Goal: Communication & Community: Answer question/provide support

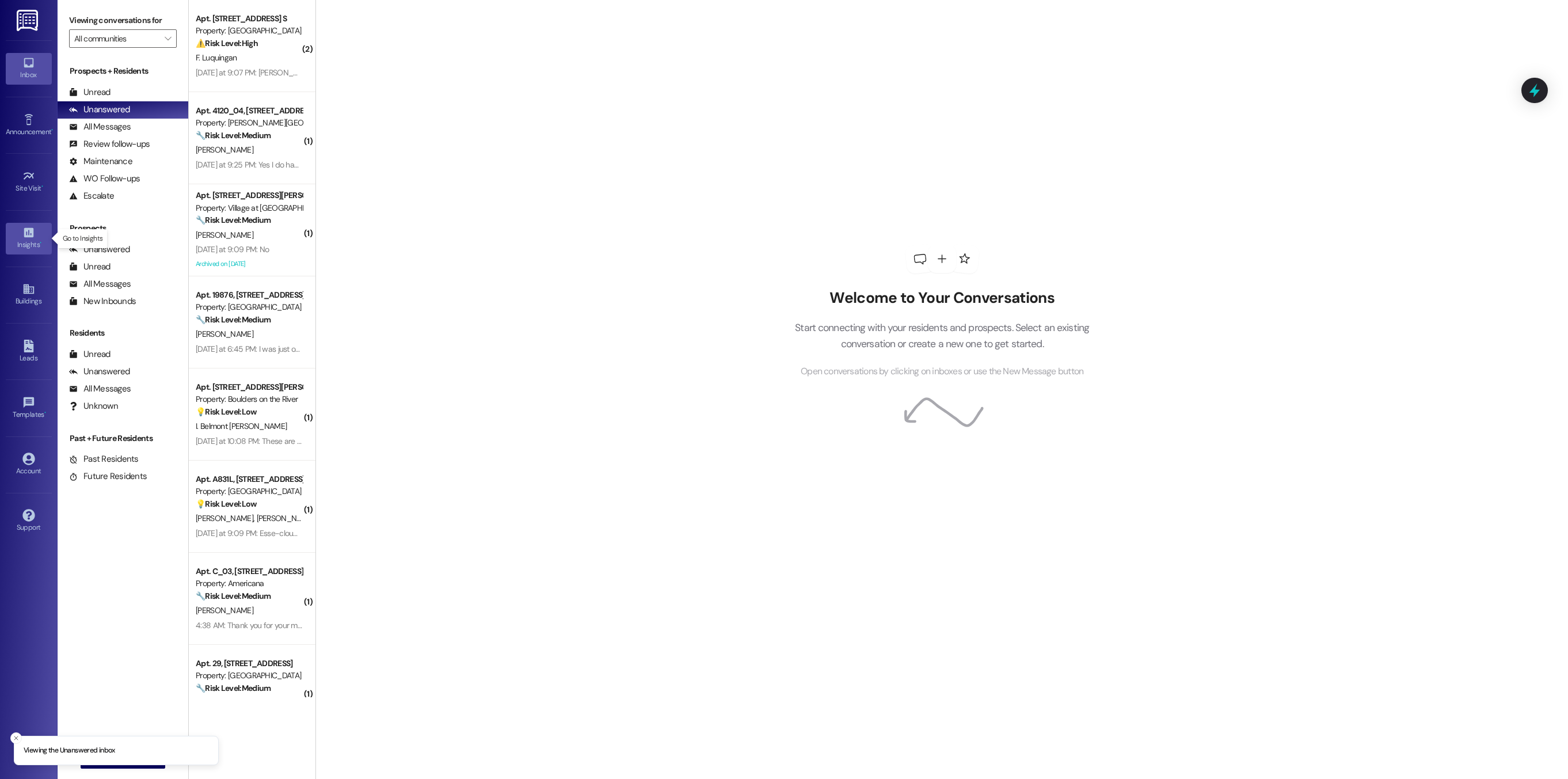
click at [14, 241] on div "Insights •" at bounding box center [29, 245] width 58 height 11
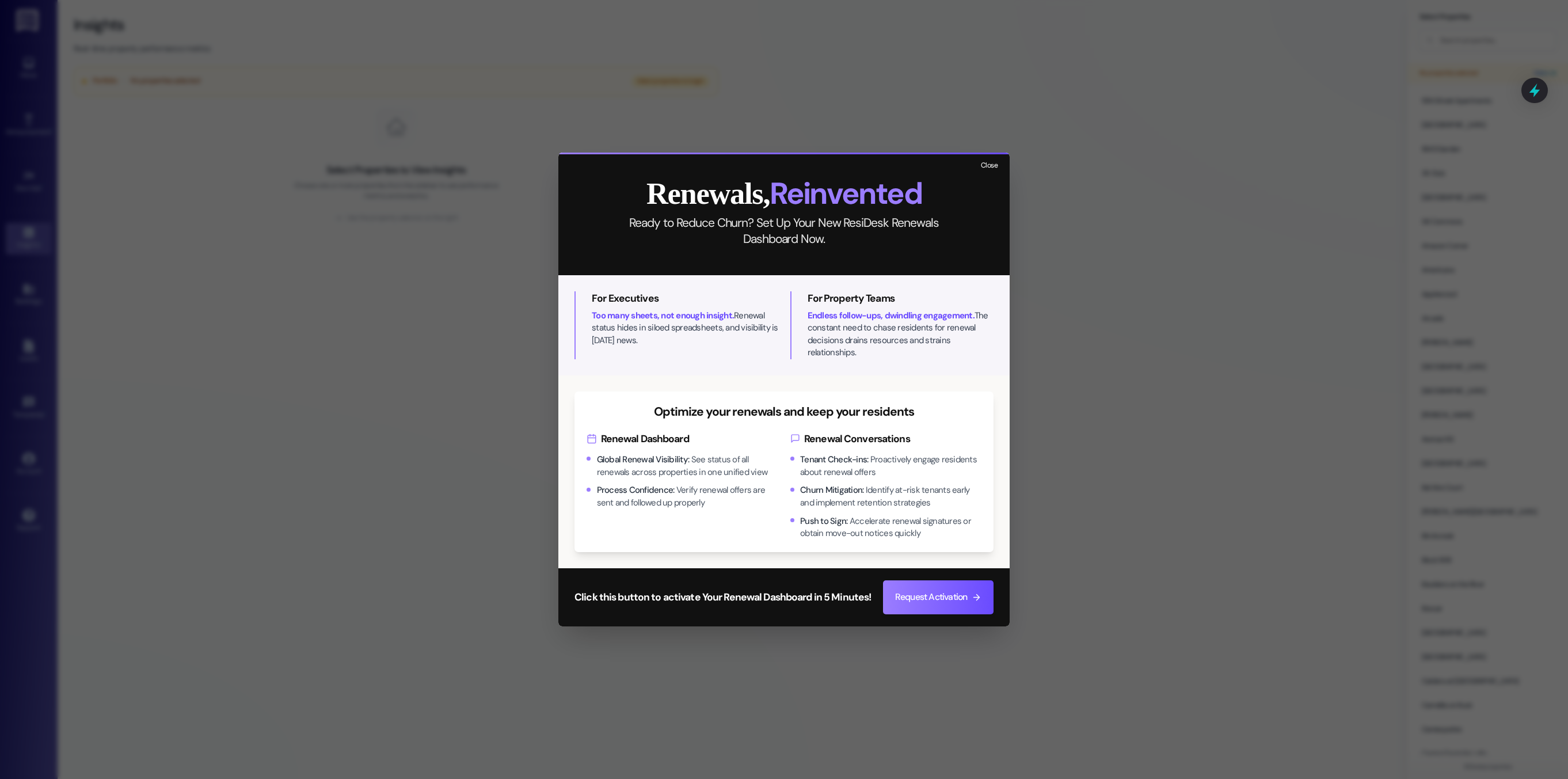
click at [983, 167] on button "Close" at bounding box center [989, 165] width 25 height 15
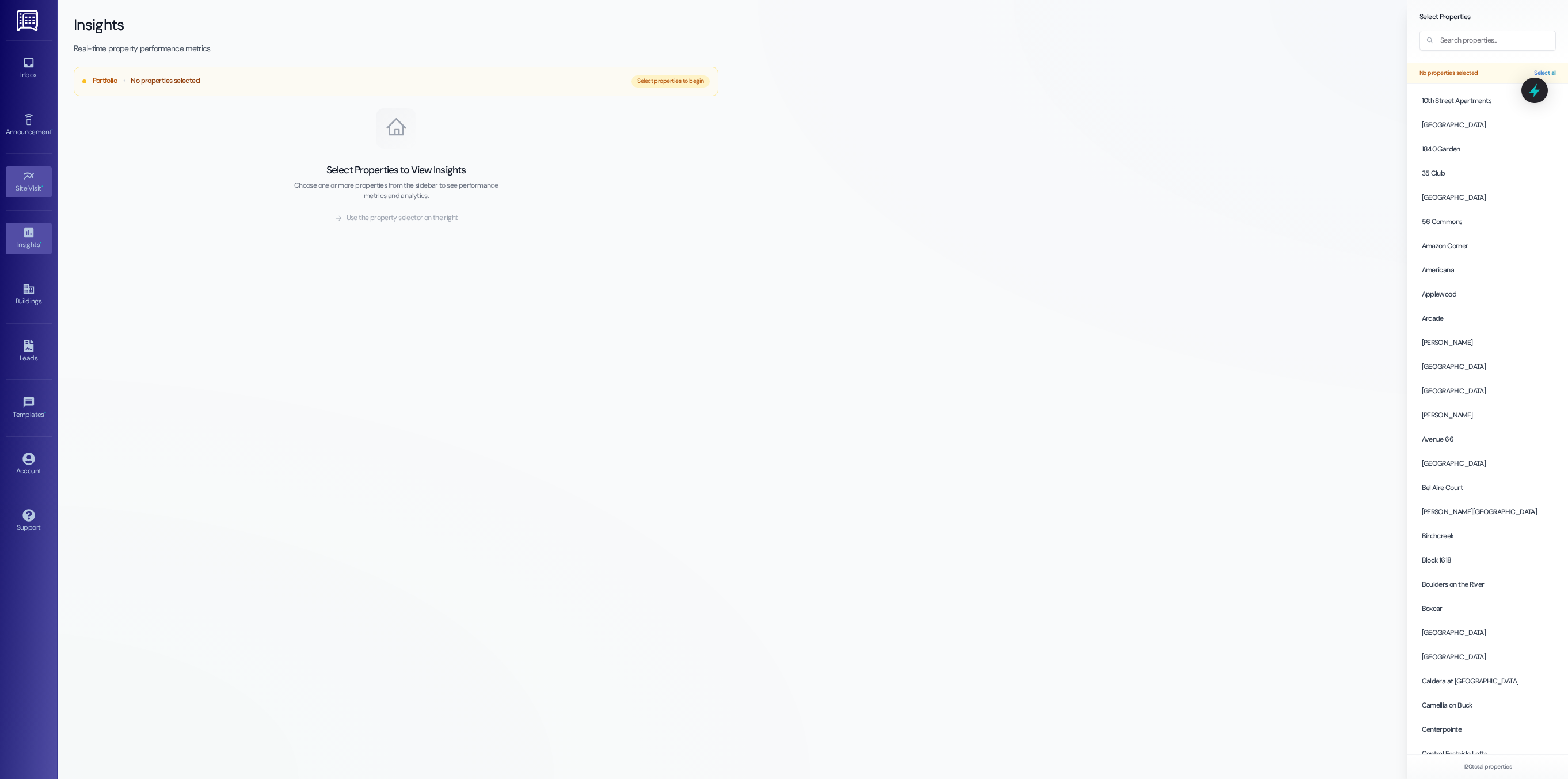
click at [30, 194] on link "Site Visit •" at bounding box center [29, 182] width 46 height 31
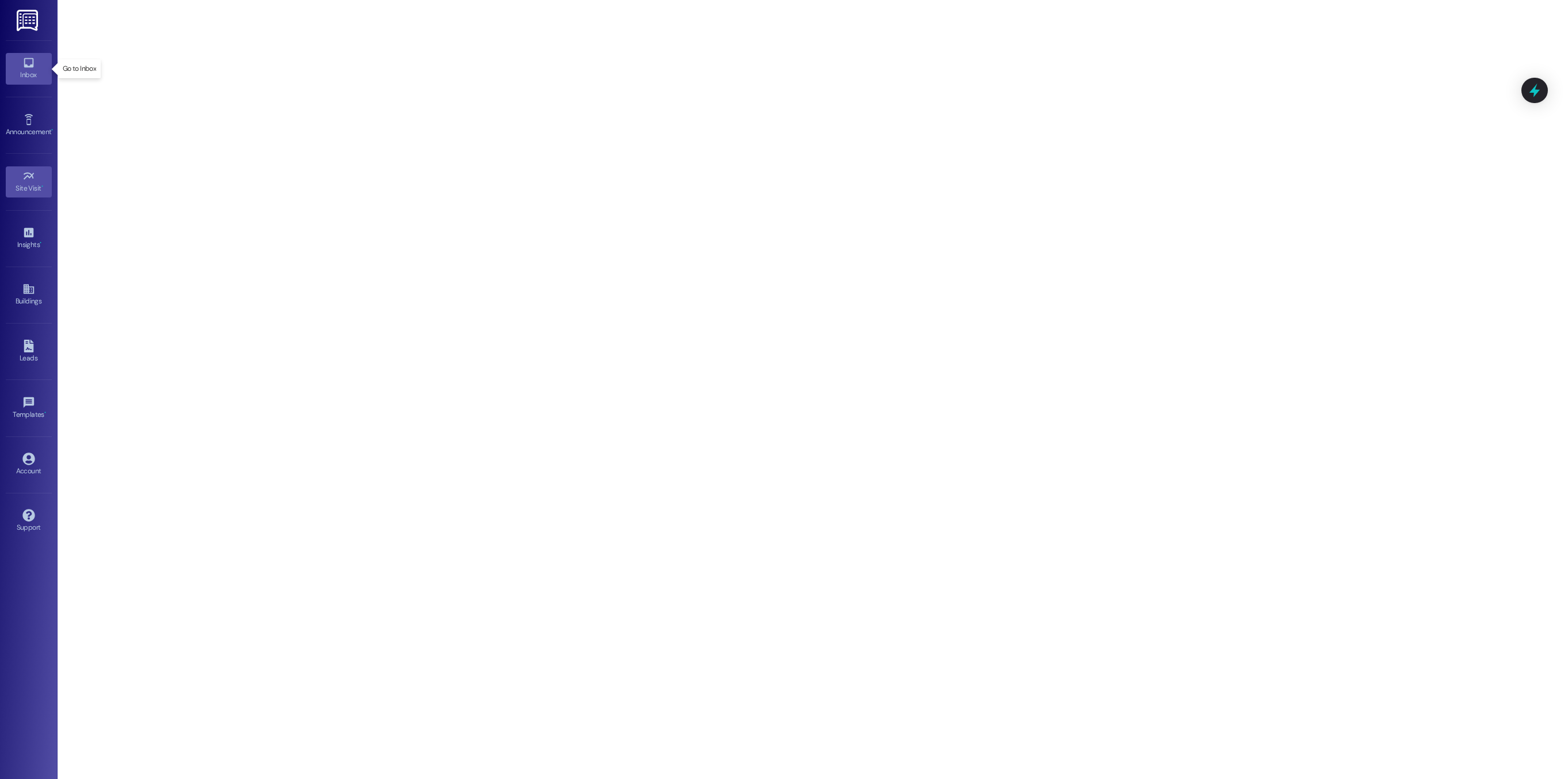
click at [35, 66] on link "Inbox" at bounding box center [29, 68] width 46 height 31
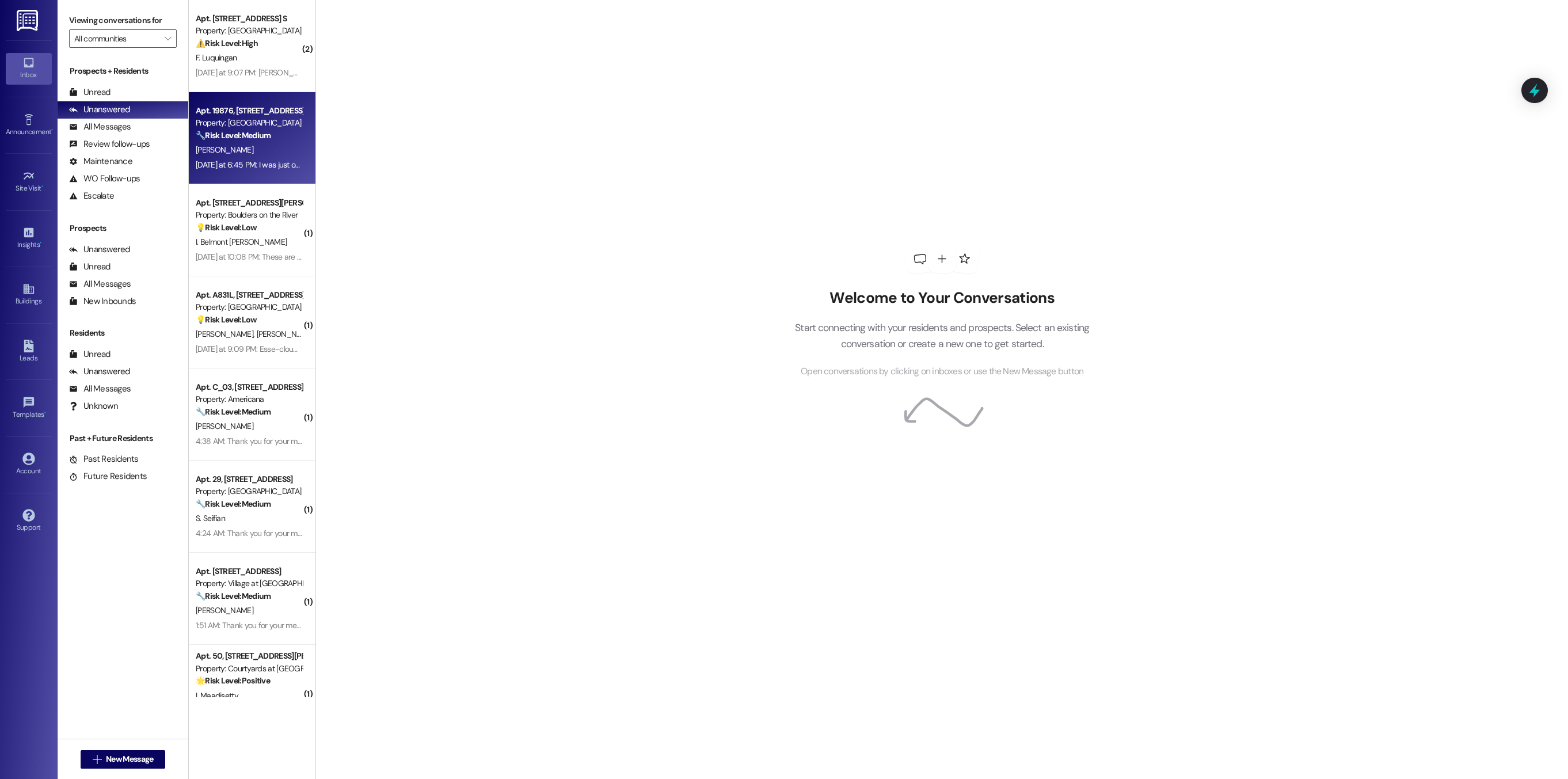
click at [203, 141] on div "🔧 Risk Level: Medium The resident is reporting that dog waste has not been clea…" at bounding box center [249, 135] width 107 height 12
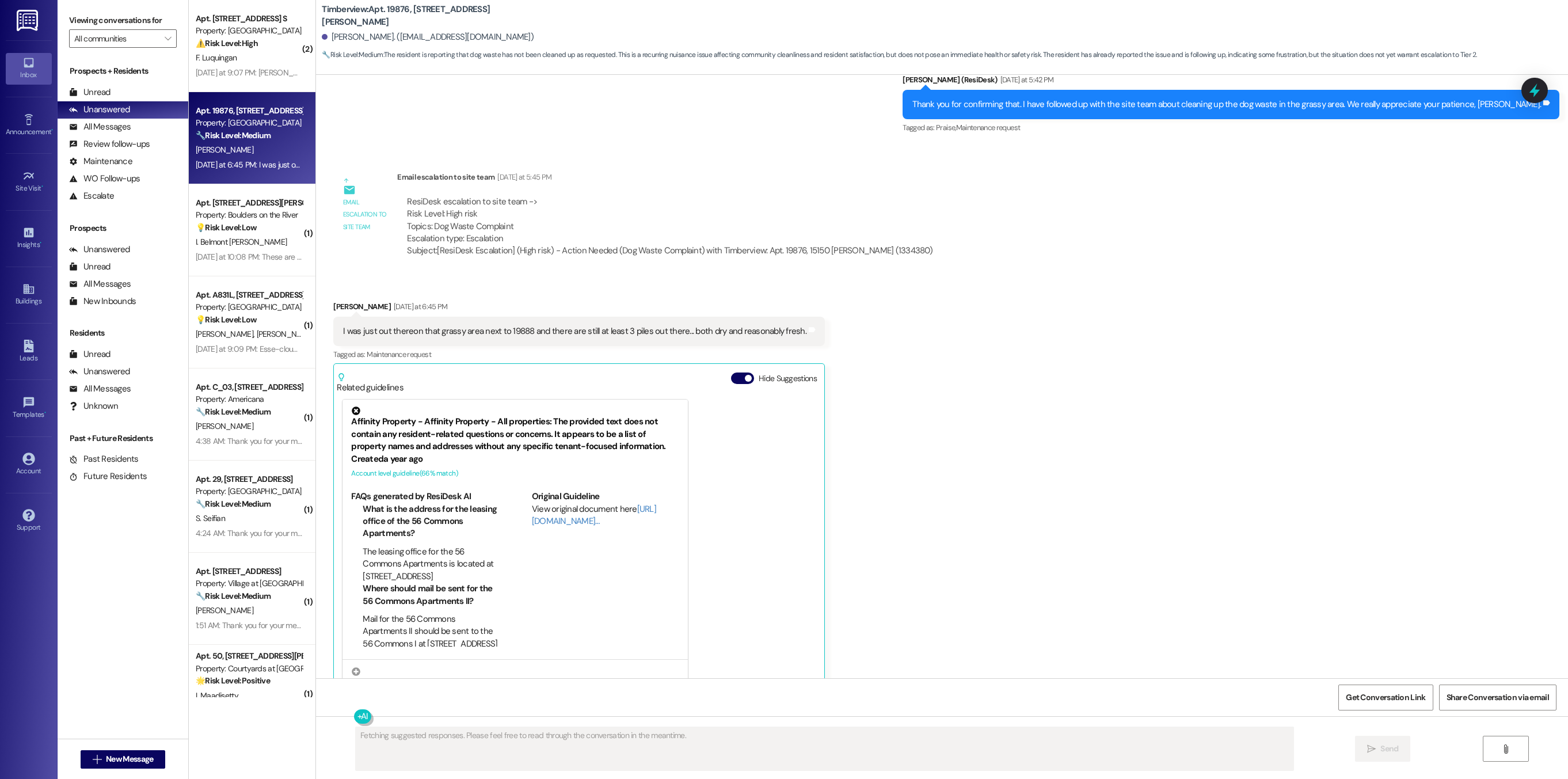
scroll to position [3909, 0]
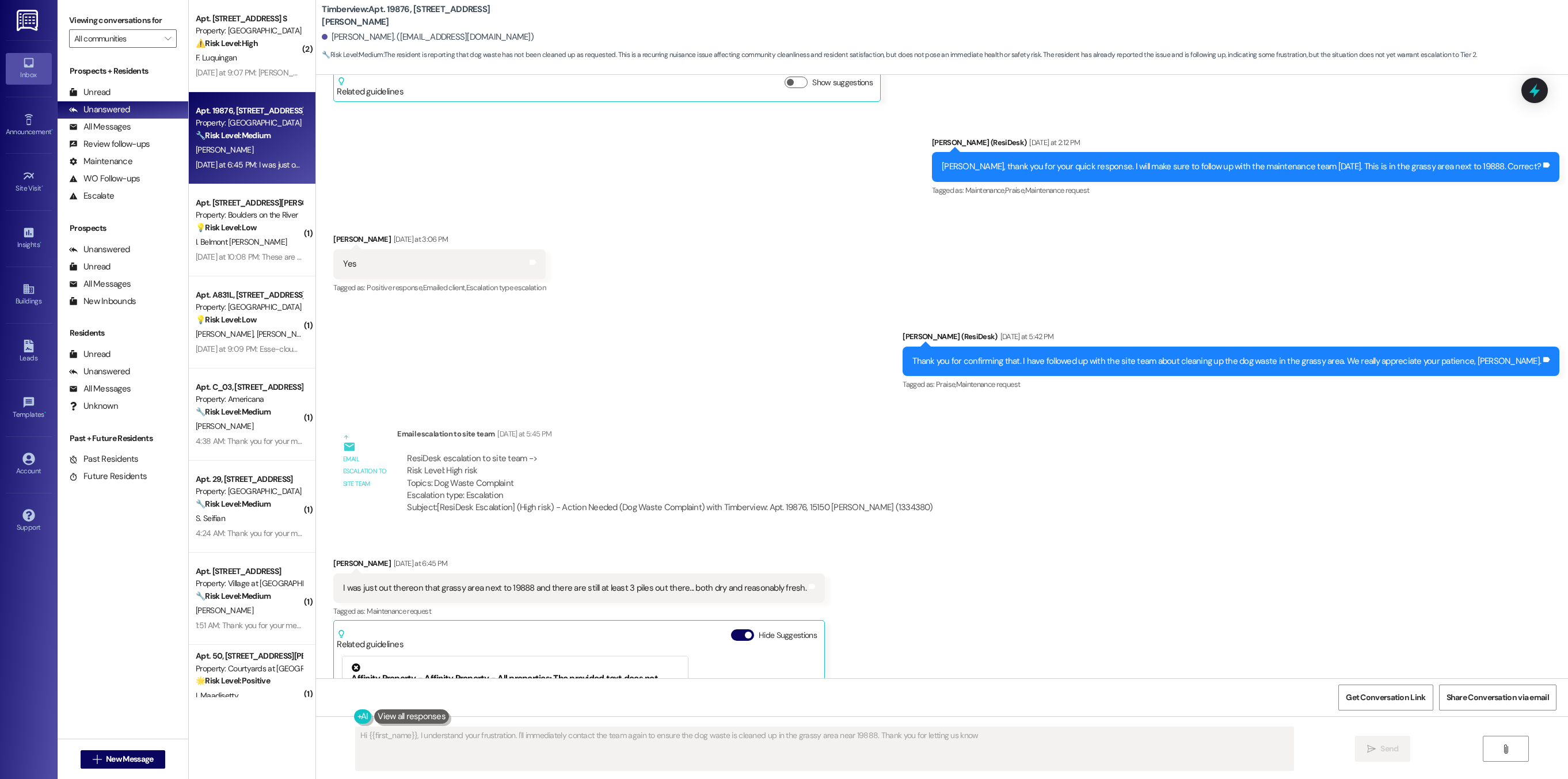
type textarea "Hi {{first_name}}, I understand your frustration. I'll immediately contact the …"
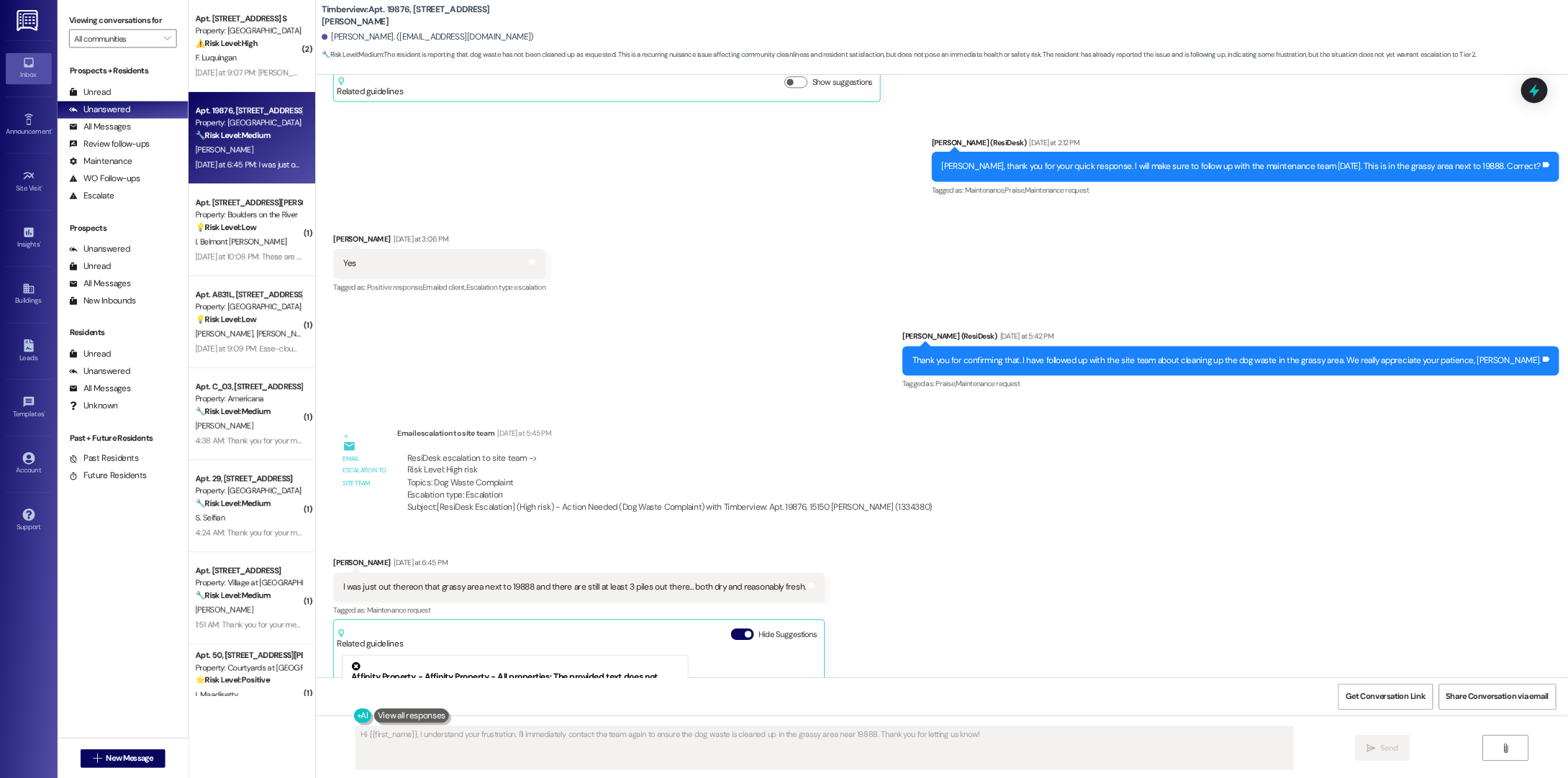
scroll to position [4512, 0]
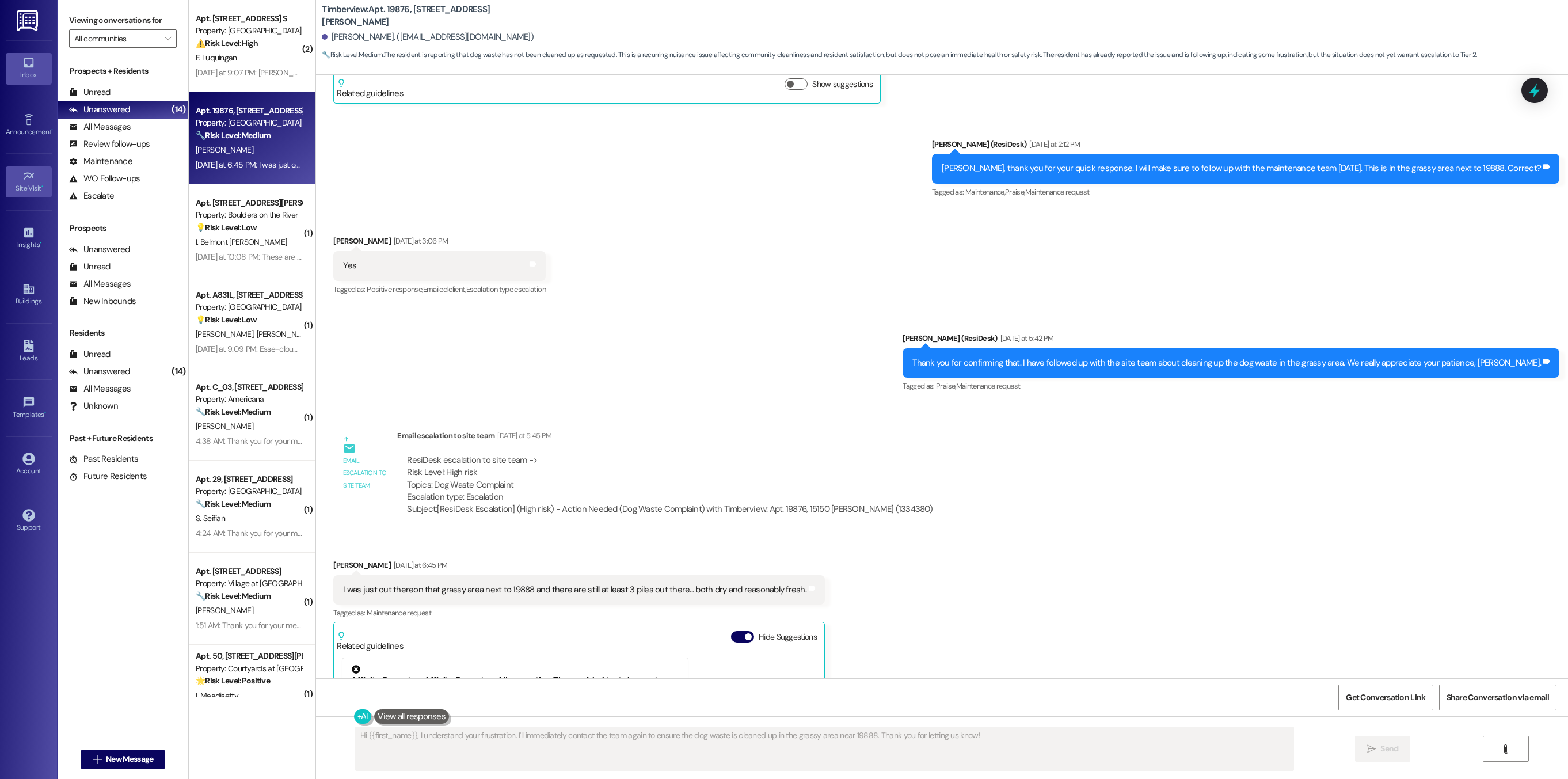
click at [28, 188] on div "Site Visit •" at bounding box center [29, 188] width 58 height 11
